Goal: Register for event/course

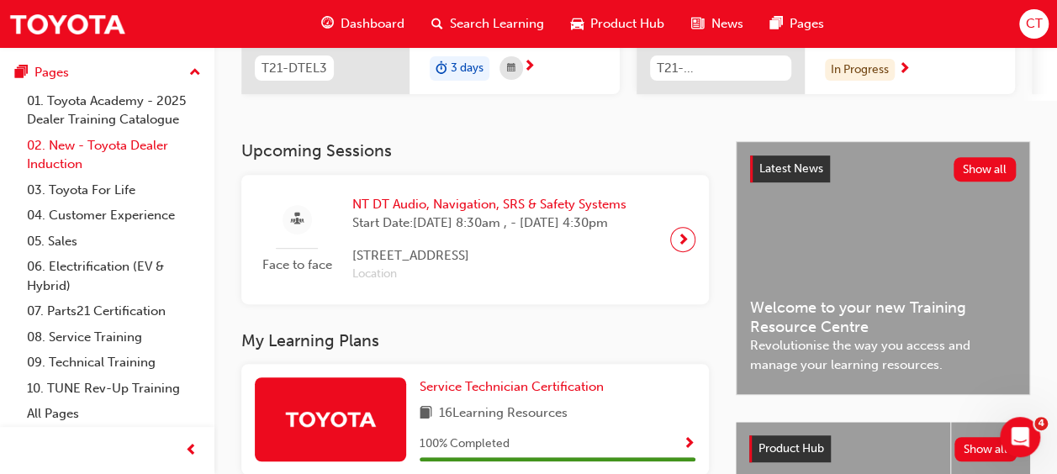
scroll to position [205, 0]
click at [124, 361] on link "09. Technical Training" at bounding box center [113, 362] width 187 height 26
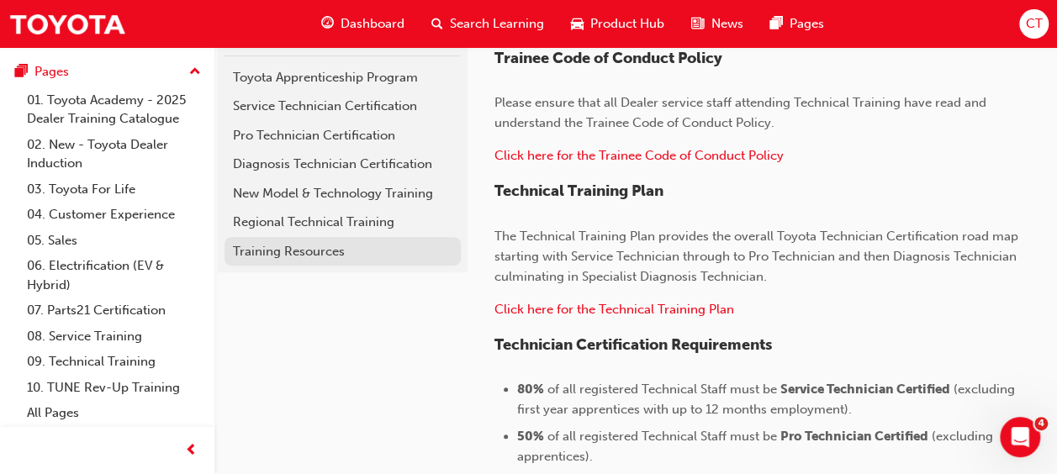
scroll to position [370, 0]
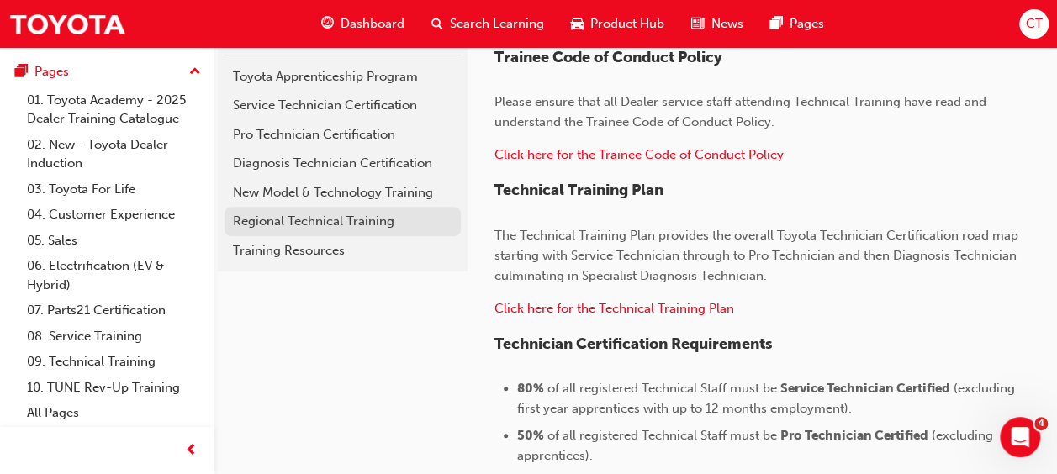
click at [345, 229] on div "Regional Technical Training" at bounding box center [342, 221] width 219 height 19
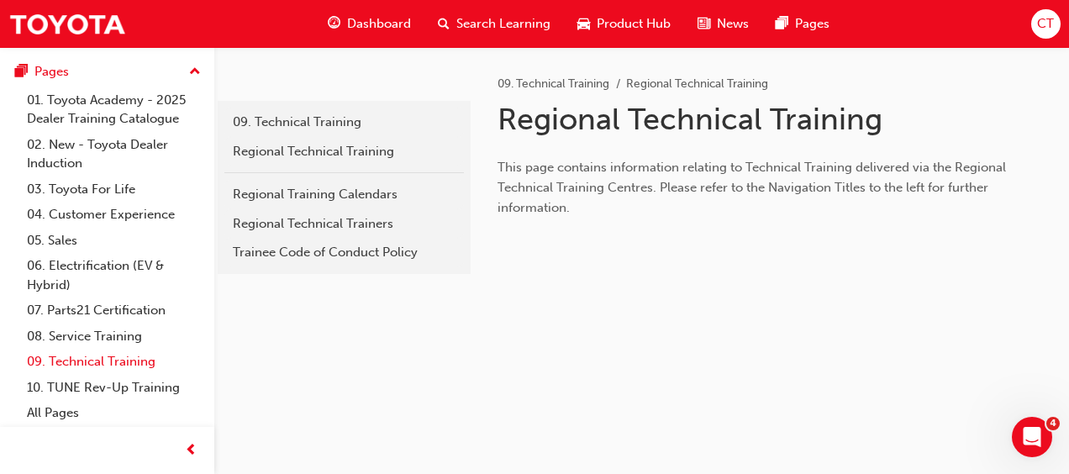
click at [97, 361] on link "09. Technical Training" at bounding box center [113, 362] width 187 height 26
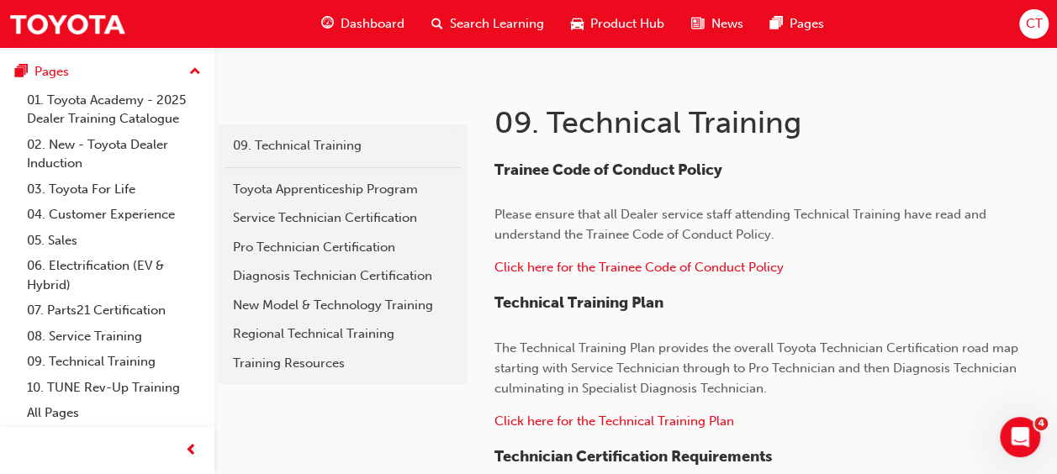
scroll to position [259, 0]
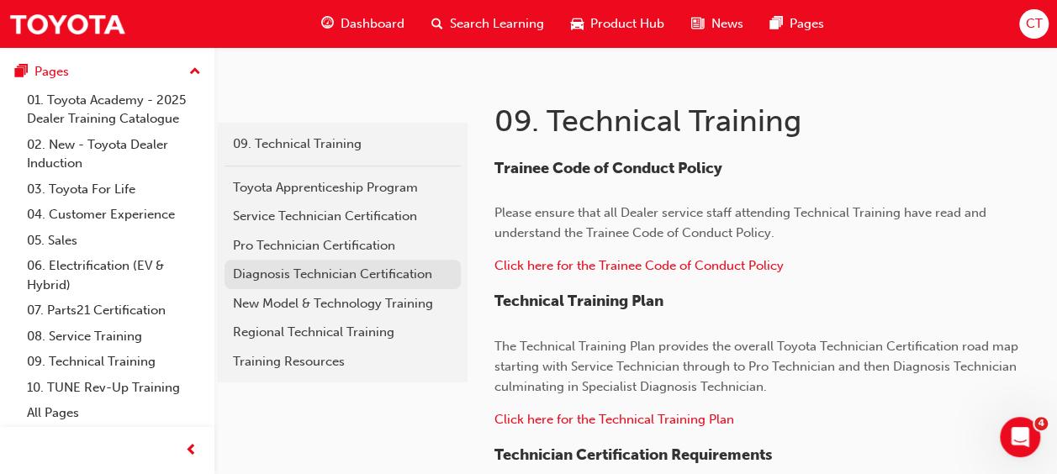
click at [284, 284] on link "Diagnosis Technician Certification" at bounding box center [342, 274] width 236 height 29
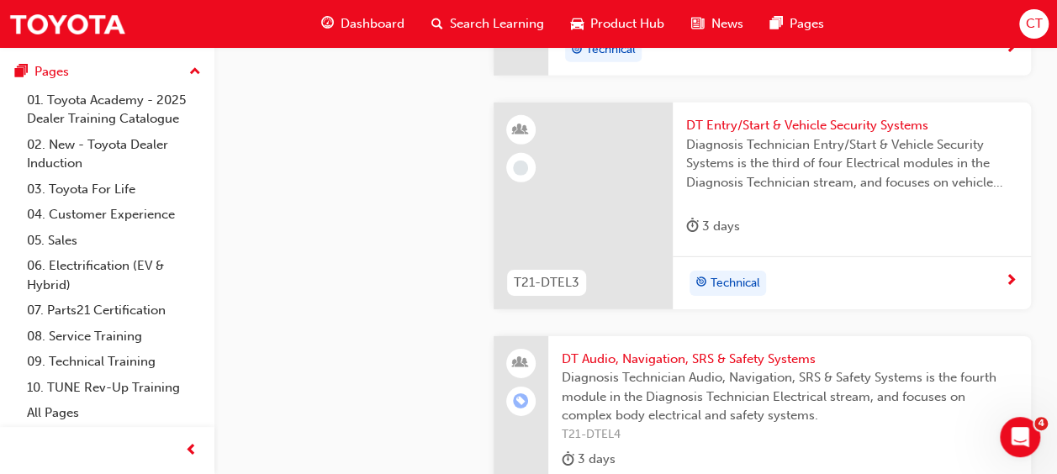
scroll to position [2510, 0]
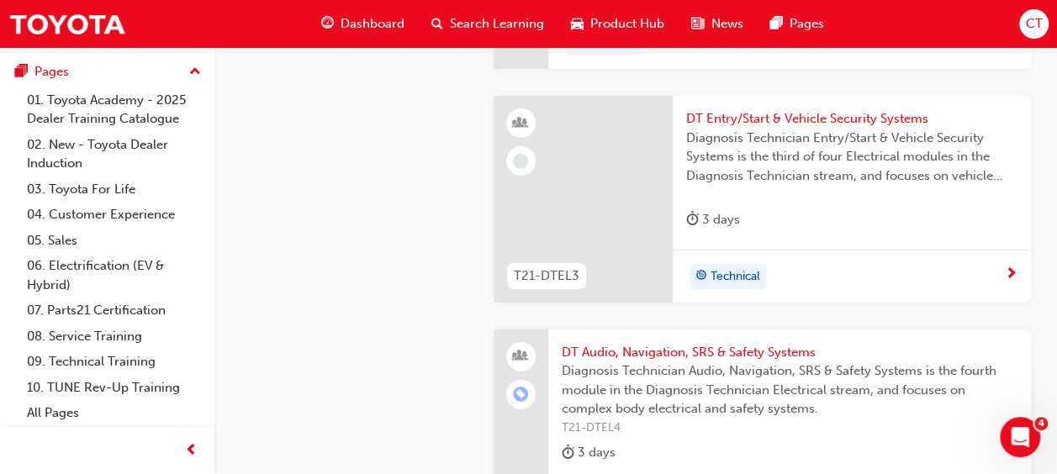
click at [736, 269] on span "Technical" at bounding box center [735, 276] width 50 height 19
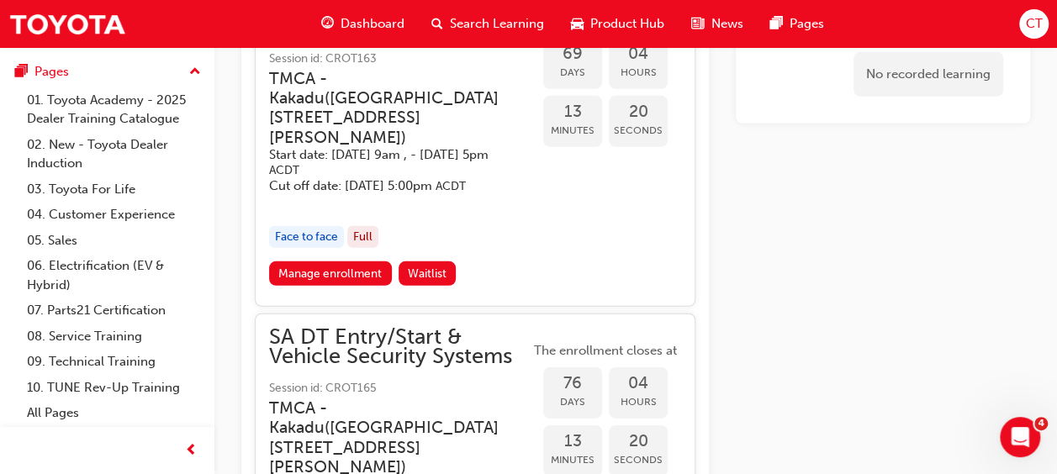
scroll to position [2448, 0]
click at [335, 279] on link "Manage enrollment" at bounding box center [330, 273] width 123 height 24
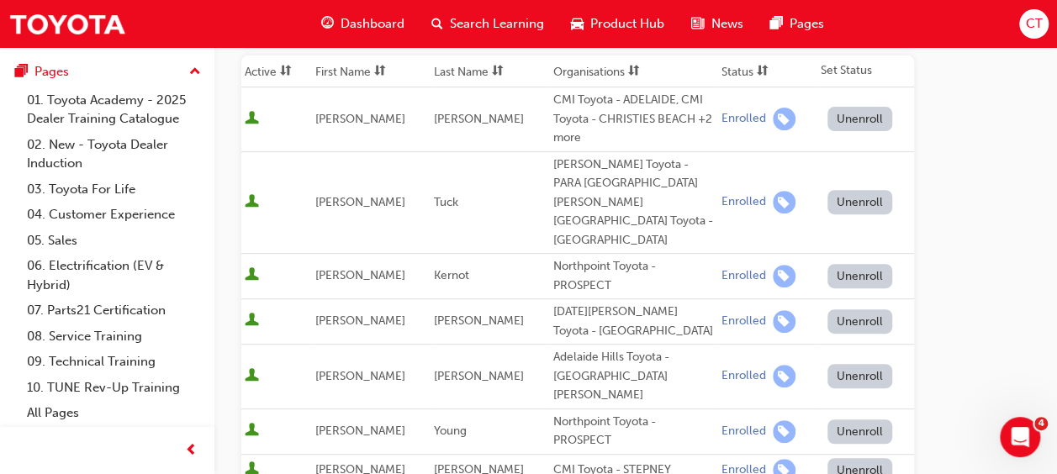
scroll to position [279, 0]
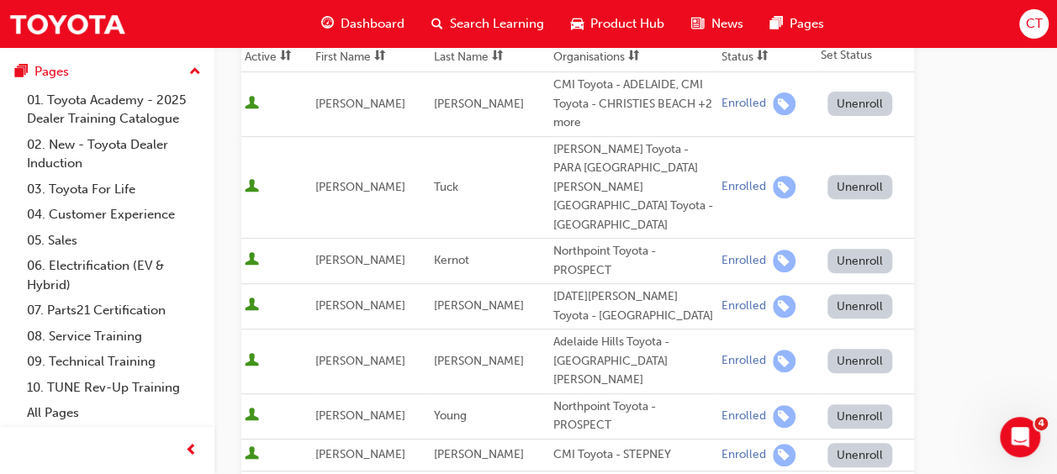
click at [553, 124] on div "CMI Toyota - ADELAIDE, CMI Toyota - CHRISTIES BEACH +2 more" at bounding box center [633, 104] width 161 height 57
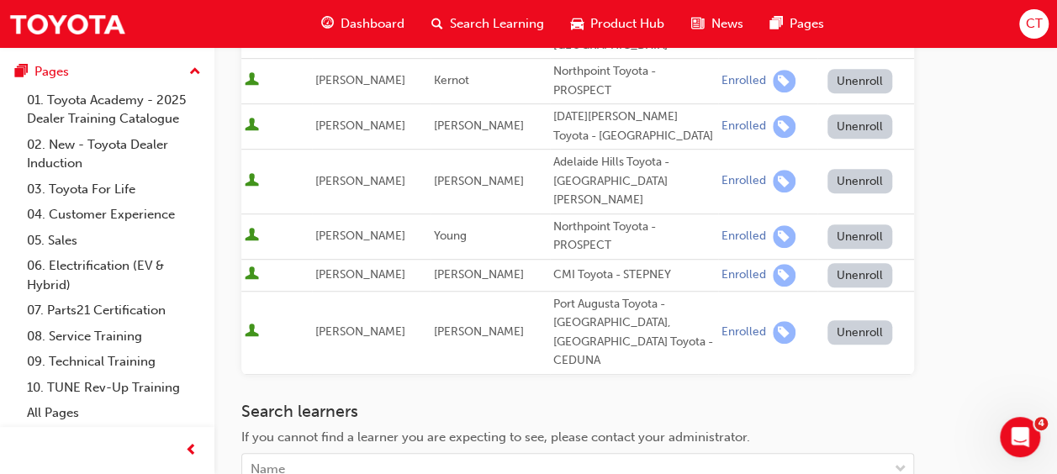
scroll to position [460, 0]
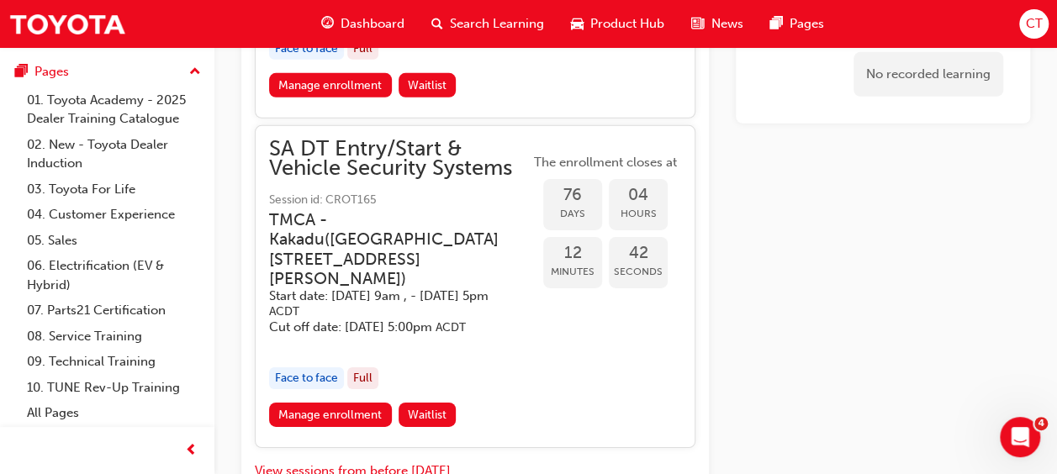
scroll to position [2632, 0]
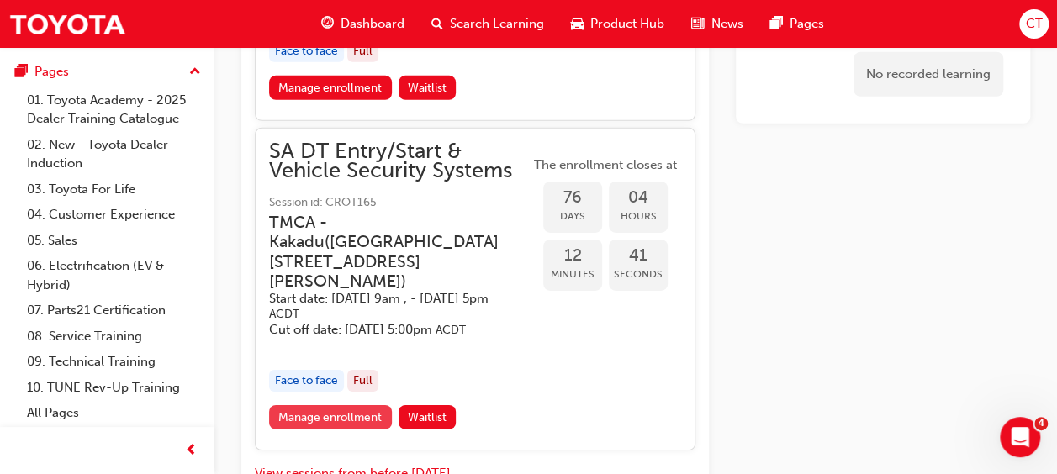
click at [309, 420] on link "Manage enrollment" at bounding box center [330, 417] width 123 height 24
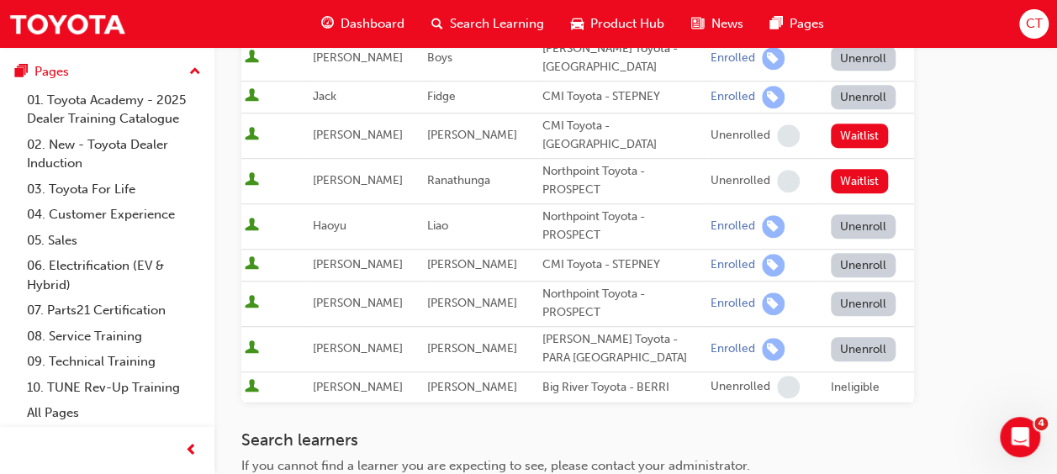
scroll to position [459, 0]
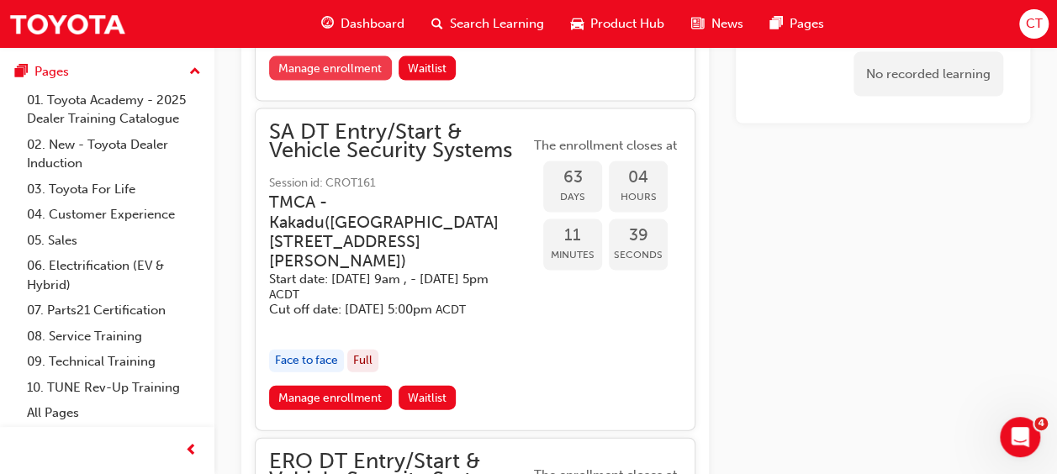
scroll to position [1667, 0]
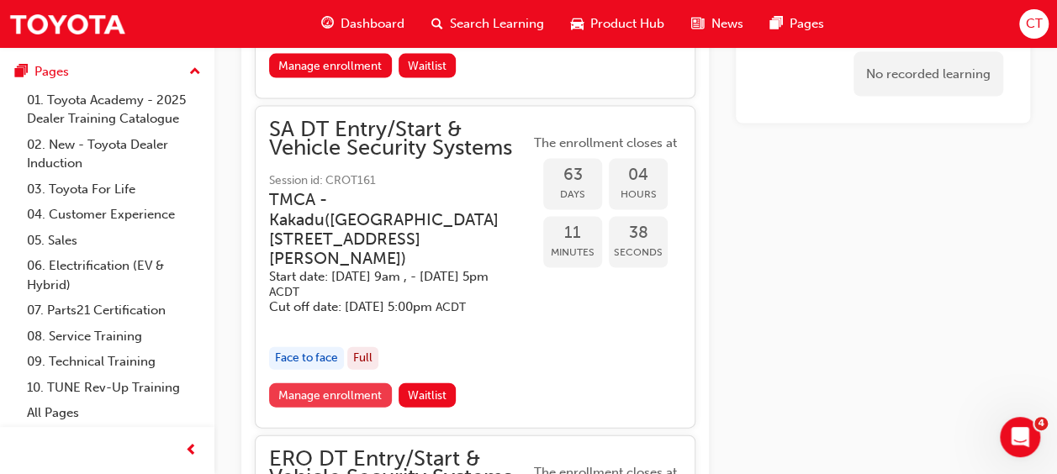
click at [327, 383] on link "Manage enrollment" at bounding box center [330, 395] width 123 height 24
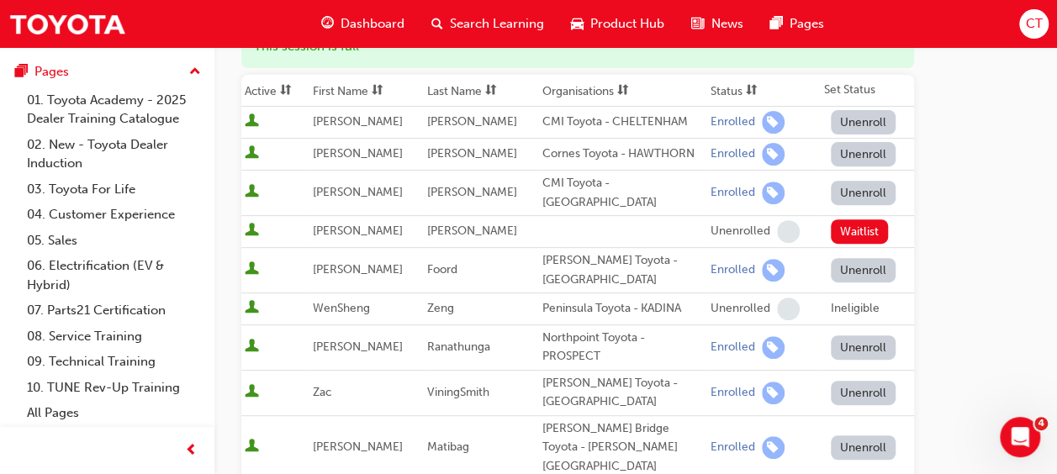
scroll to position [179, 0]
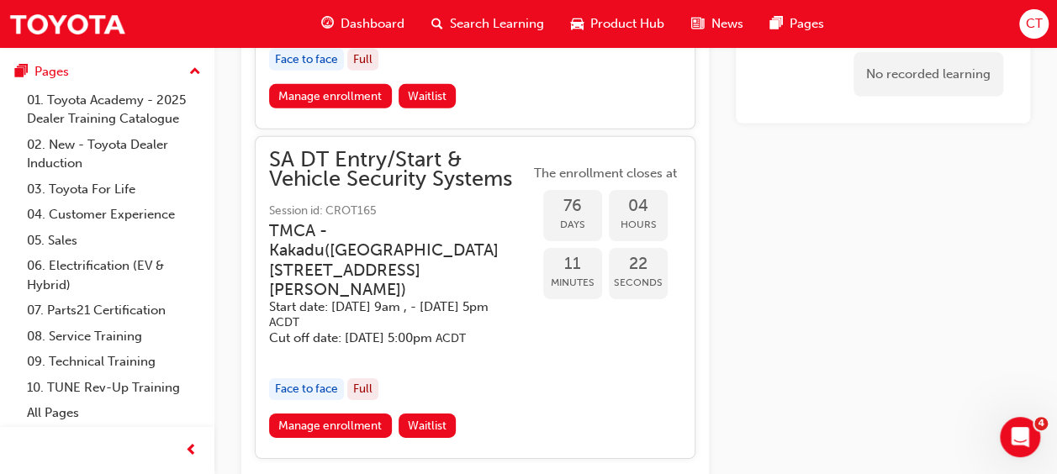
scroll to position [2634, 0]
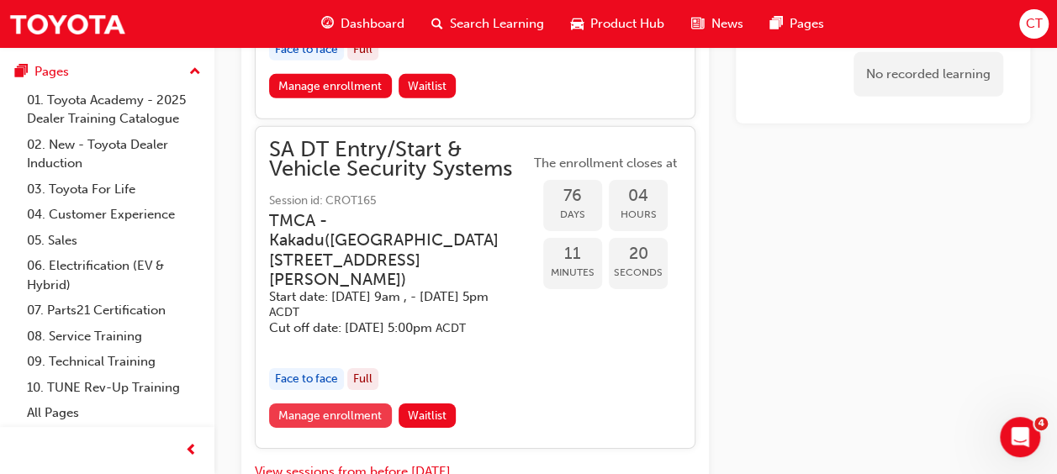
click at [324, 420] on link "Manage enrollment" at bounding box center [330, 415] width 123 height 24
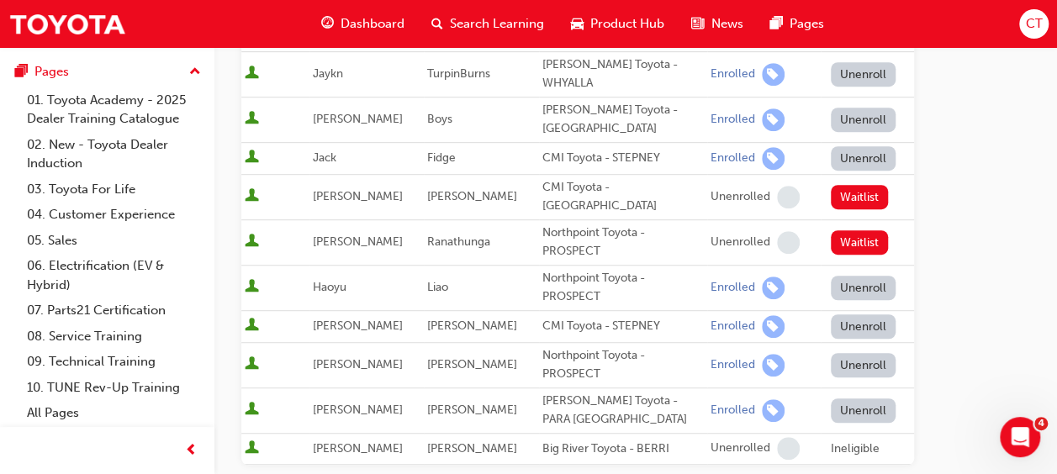
scroll to position [403, 0]
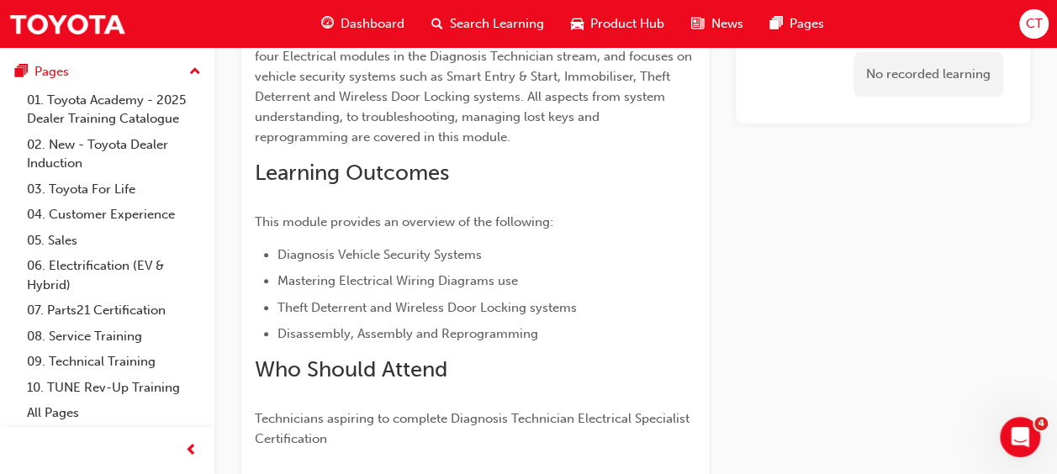
scroll to position [271, 0]
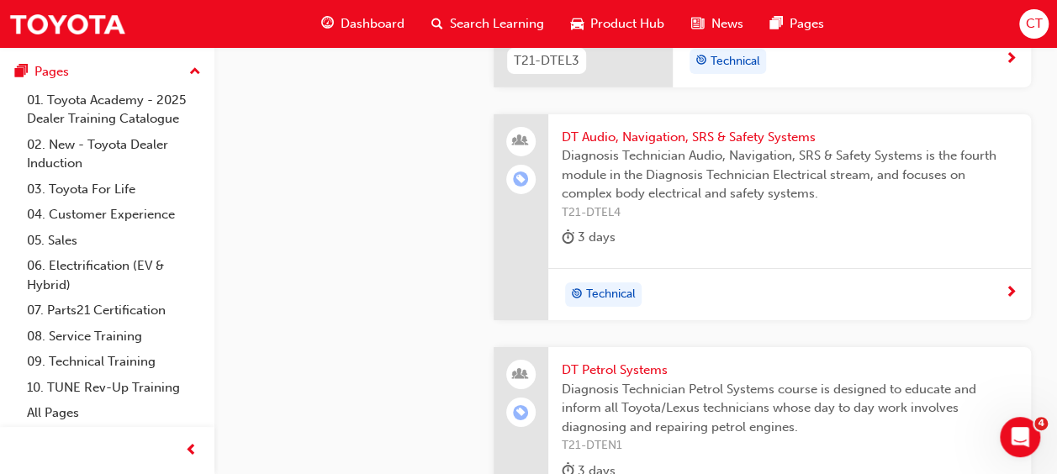
scroll to position [2727, 0]
click at [598, 286] on span "Technical" at bounding box center [611, 292] width 50 height 19
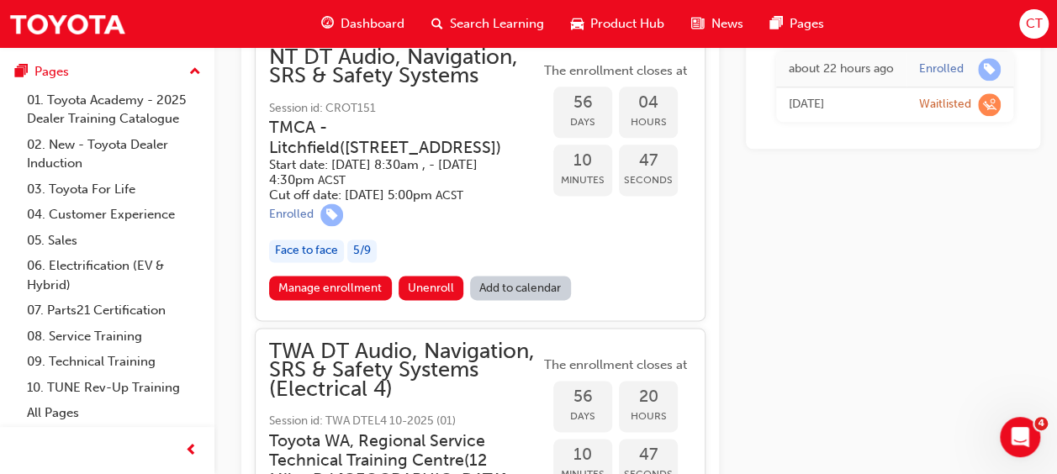
scroll to position [1022, 0]
click at [340, 301] on link "Manage enrollment" at bounding box center [330, 289] width 123 height 24
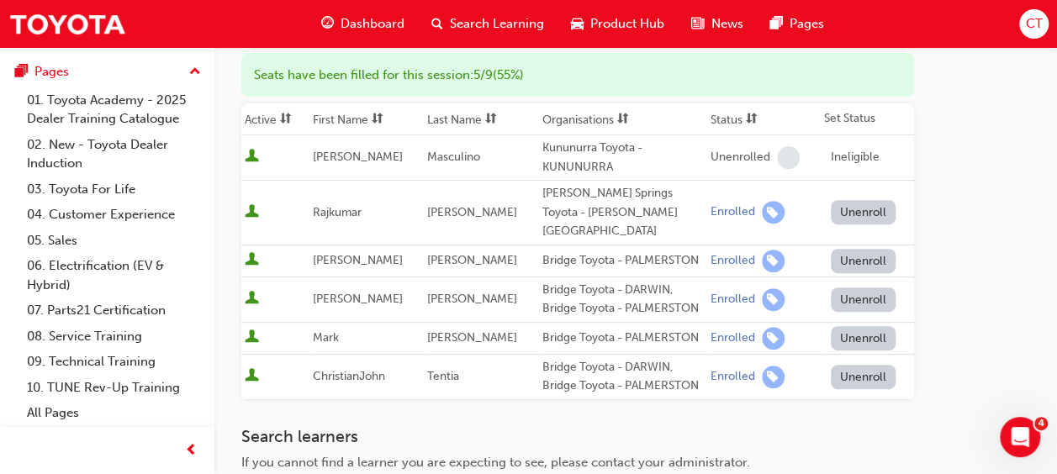
scroll to position [217, 0]
click at [360, 27] on span "Dashboard" at bounding box center [372, 23] width 64 height 19
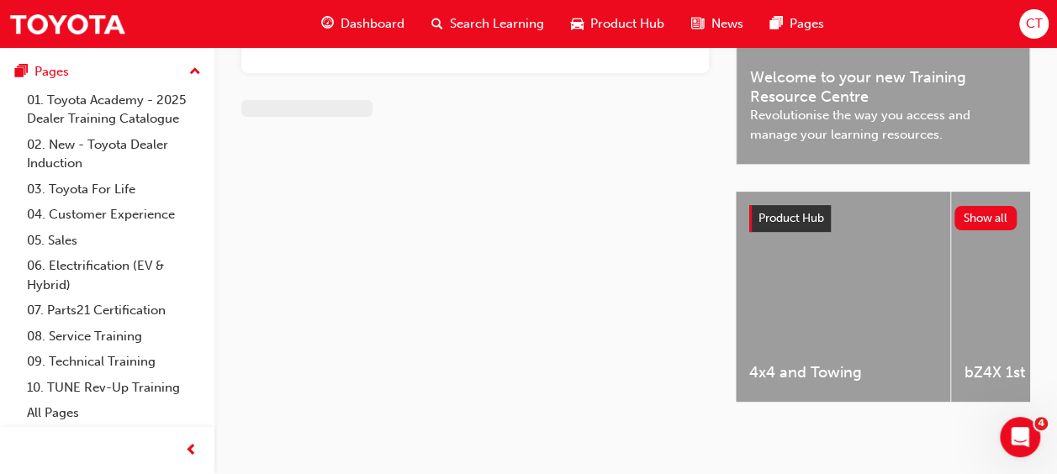
scroll to position [217, 0]
